Goal: Information Seeking & Learning: Learn about a topic

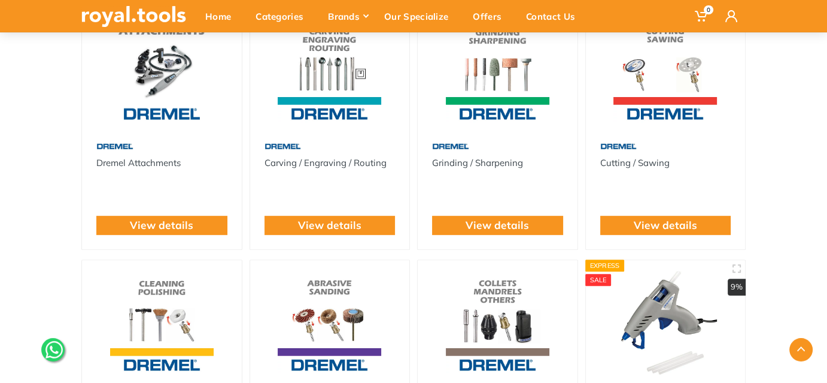
scroll to position [544, 0]
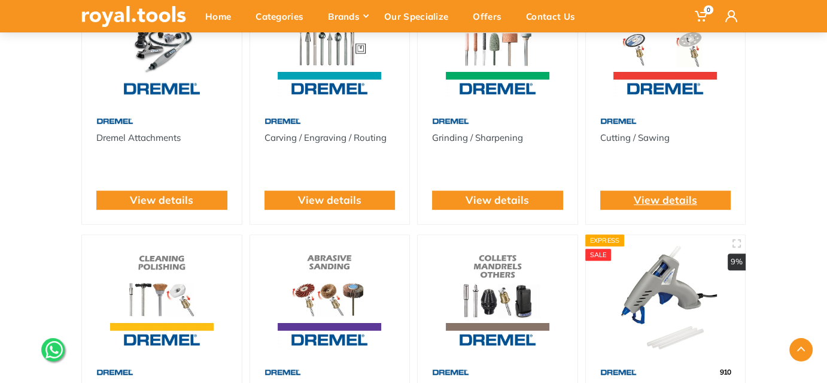
click at [670, 201] on link "View details" at bounding box center [665, 200] width 63 height 16
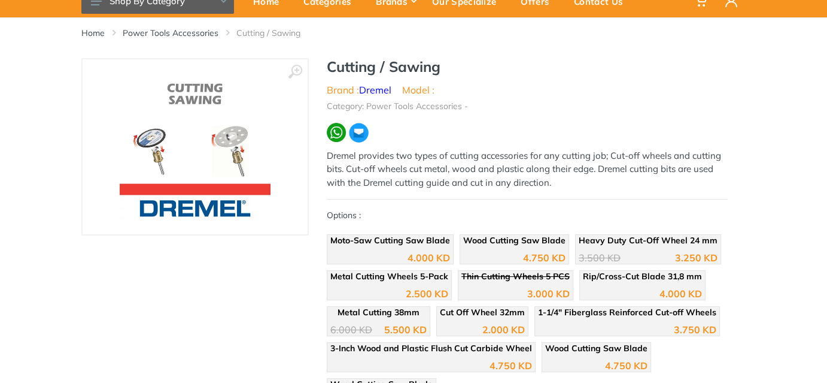
scroll to position [54, 0]
